Goal: Task Accomplishment & Management: Manage account settings

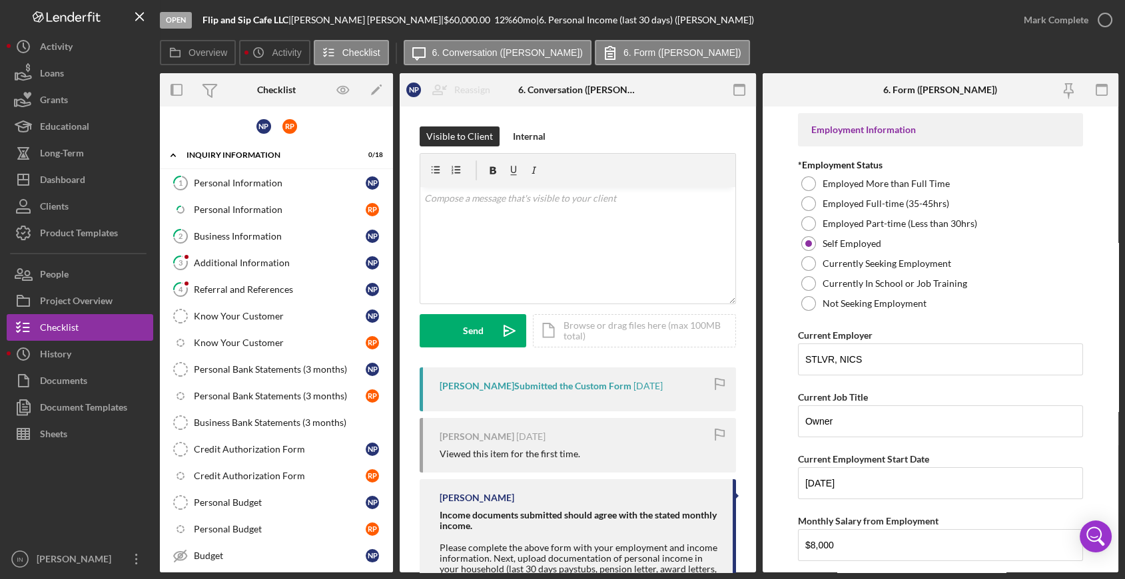
scroll to position [384, 0]
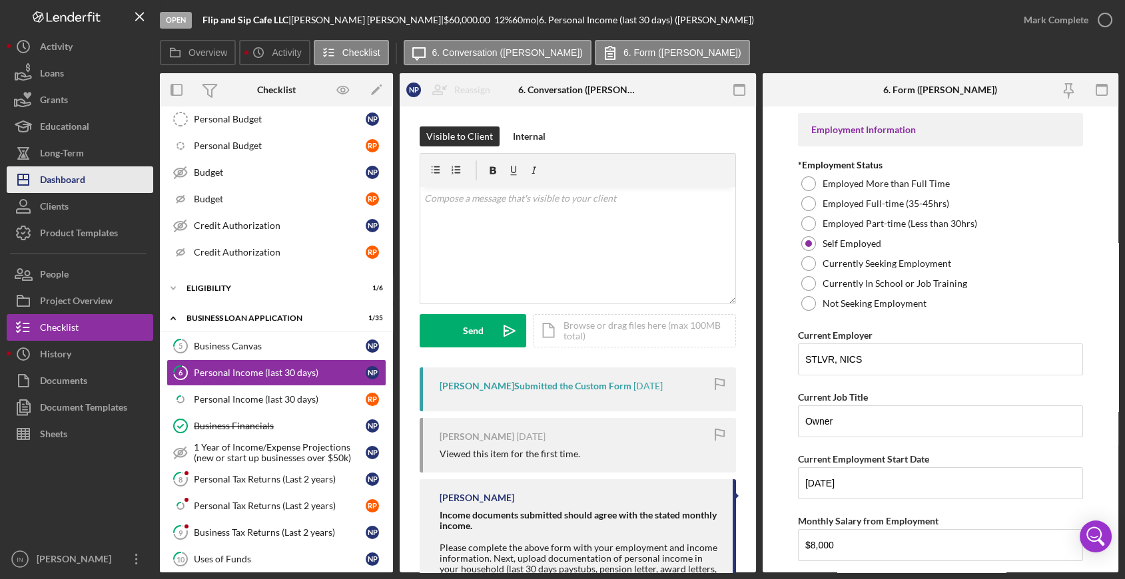
click at [53, 174] on div "Dashboard" at bounding box center [62, 181] width 45 height 30
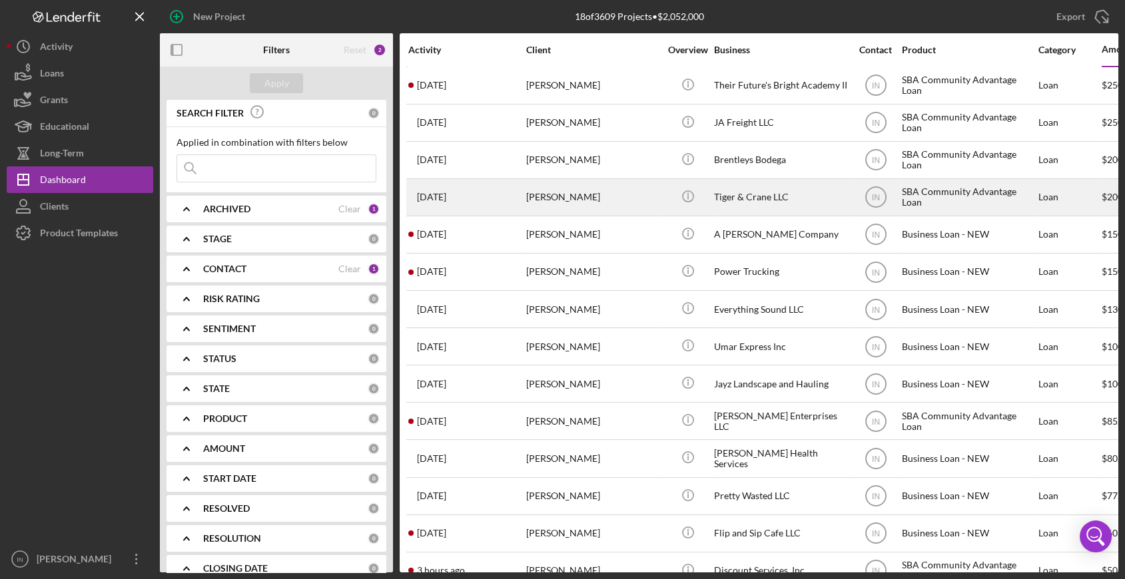
click at [581, 196] on div "[PERSON_NAME]" at bounding box center [592, 197] width 133 height 35
